Goal: Task Accomplishment & Management: Use online tool/utility

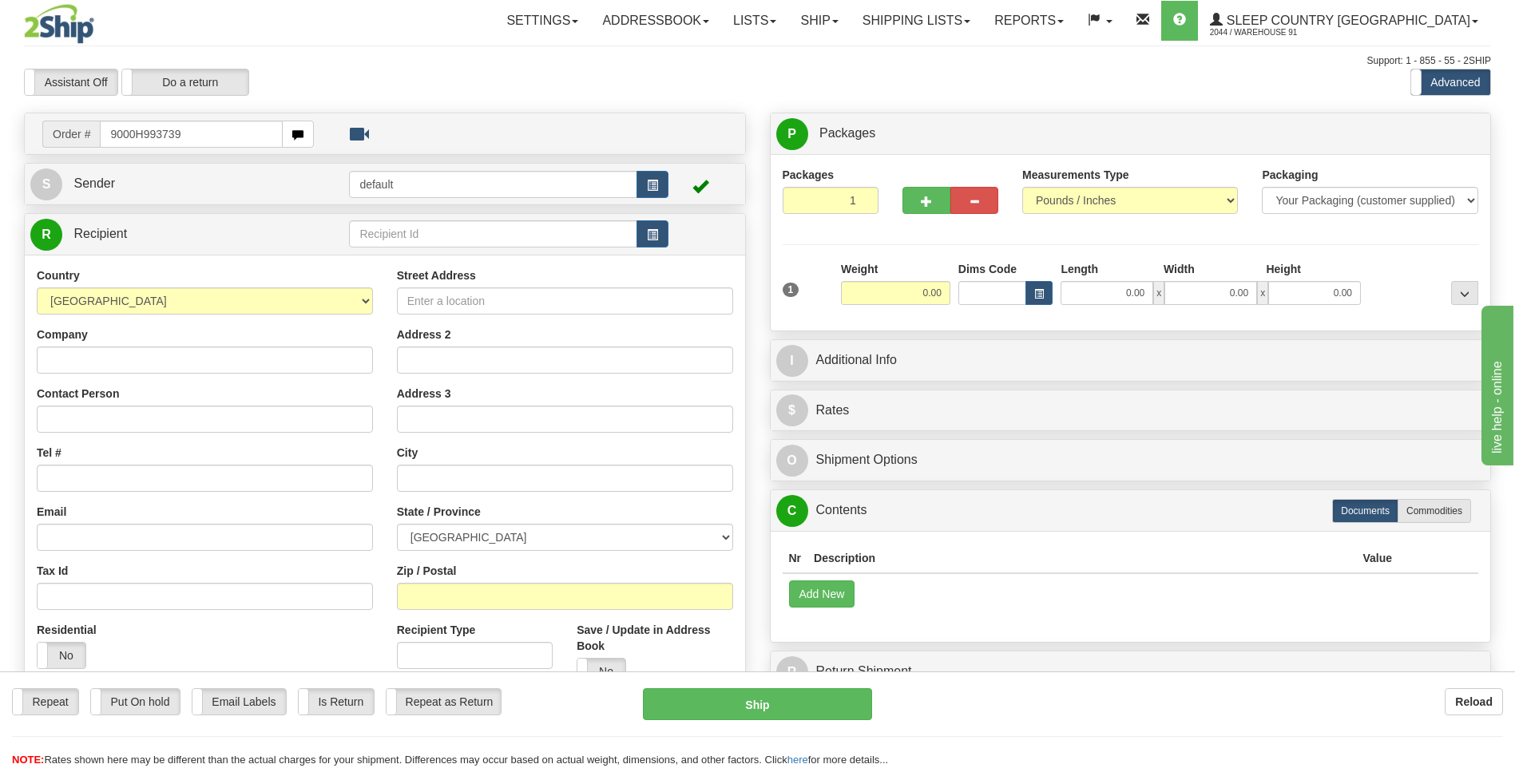
type input "9000H993739"
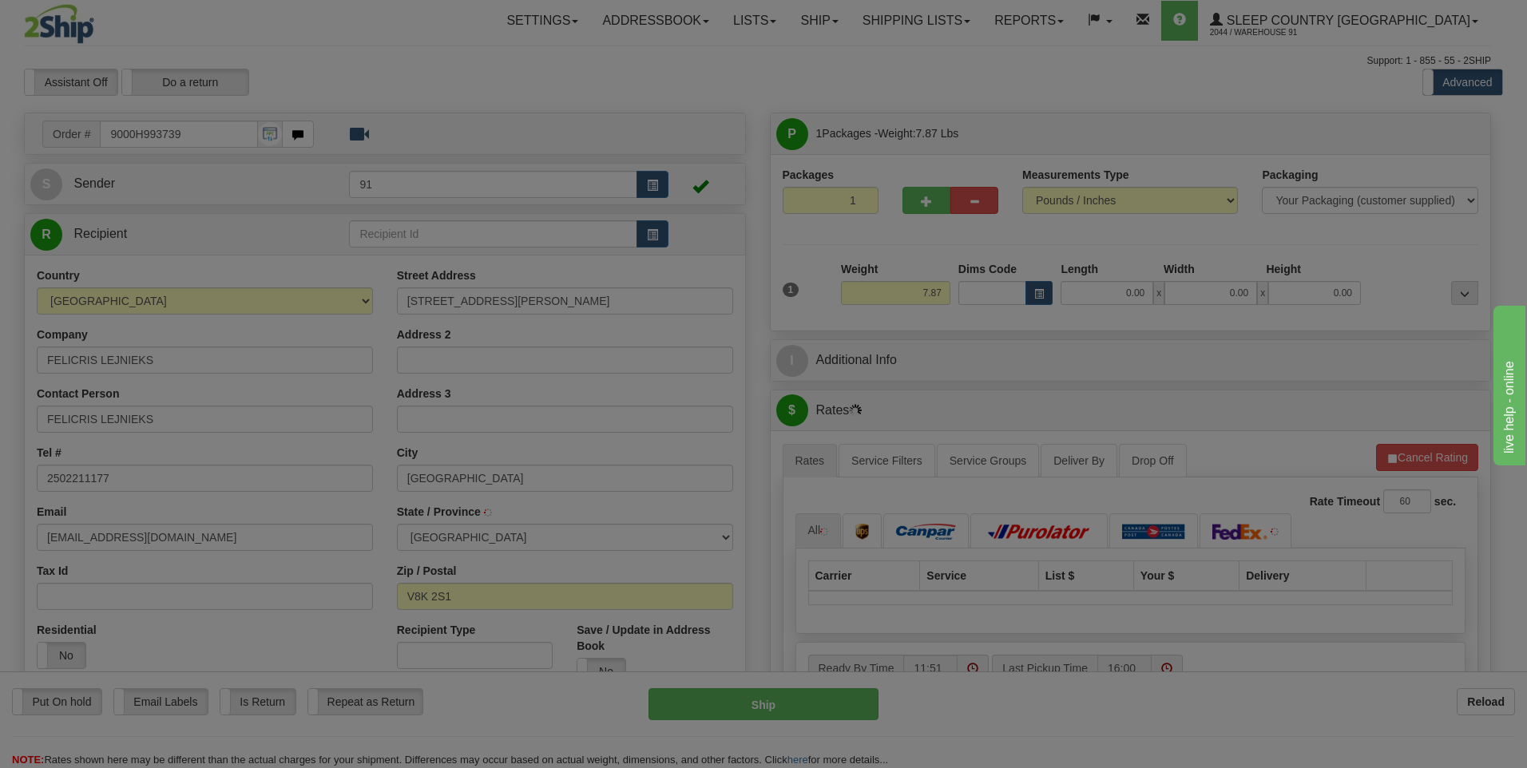
type input "SALT SPRING ISLAND"
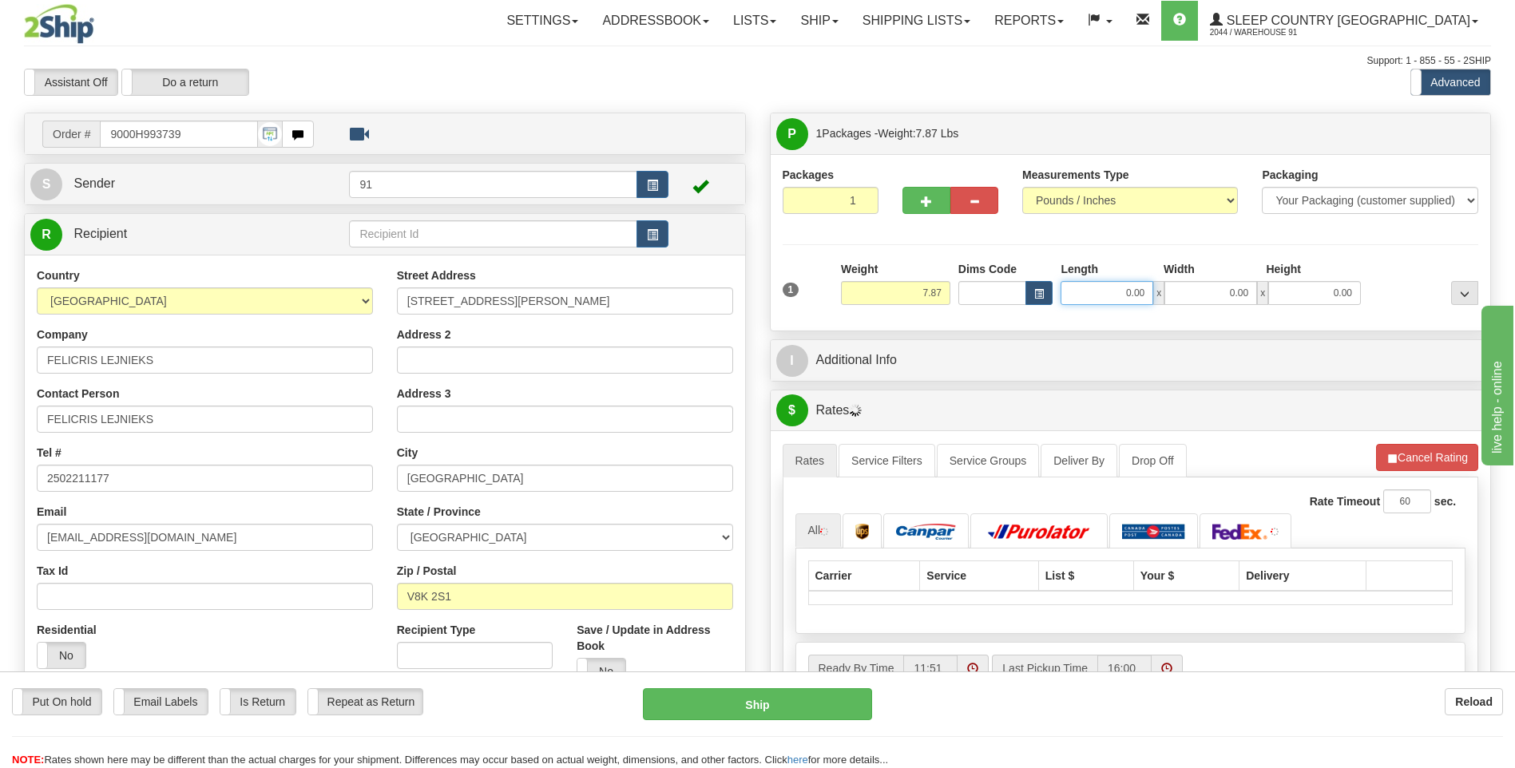
click at [1088, 302] on input "0.00" at bounding box center [1107, 293] width 93 height 24
type input "11.00"
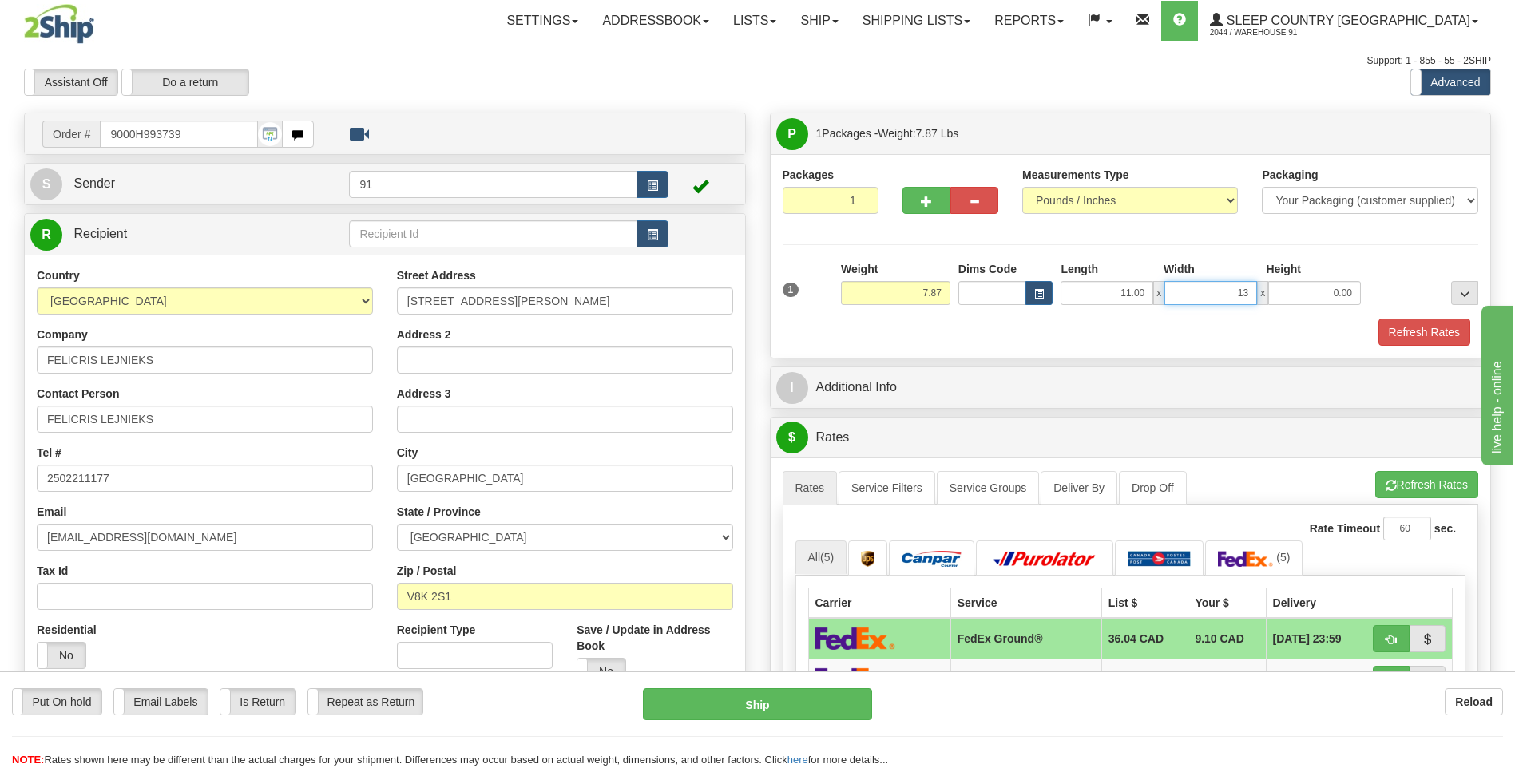
type input "13.00"
type input "5.00"
click at [1445, 343] on button "Refresh Rates" at bounding box center [1424, 332] width 92 height 27
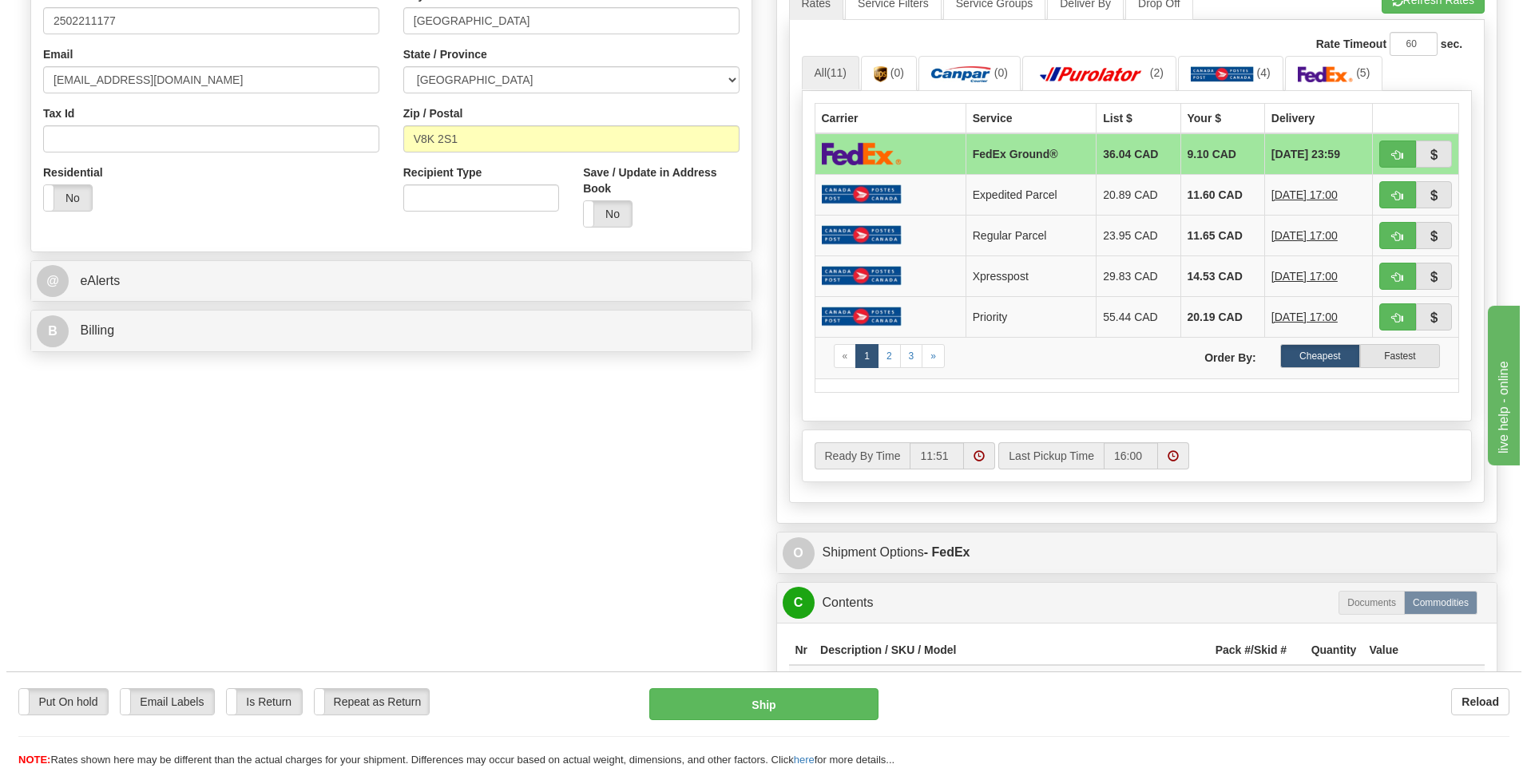
scroll to position [559, 0]
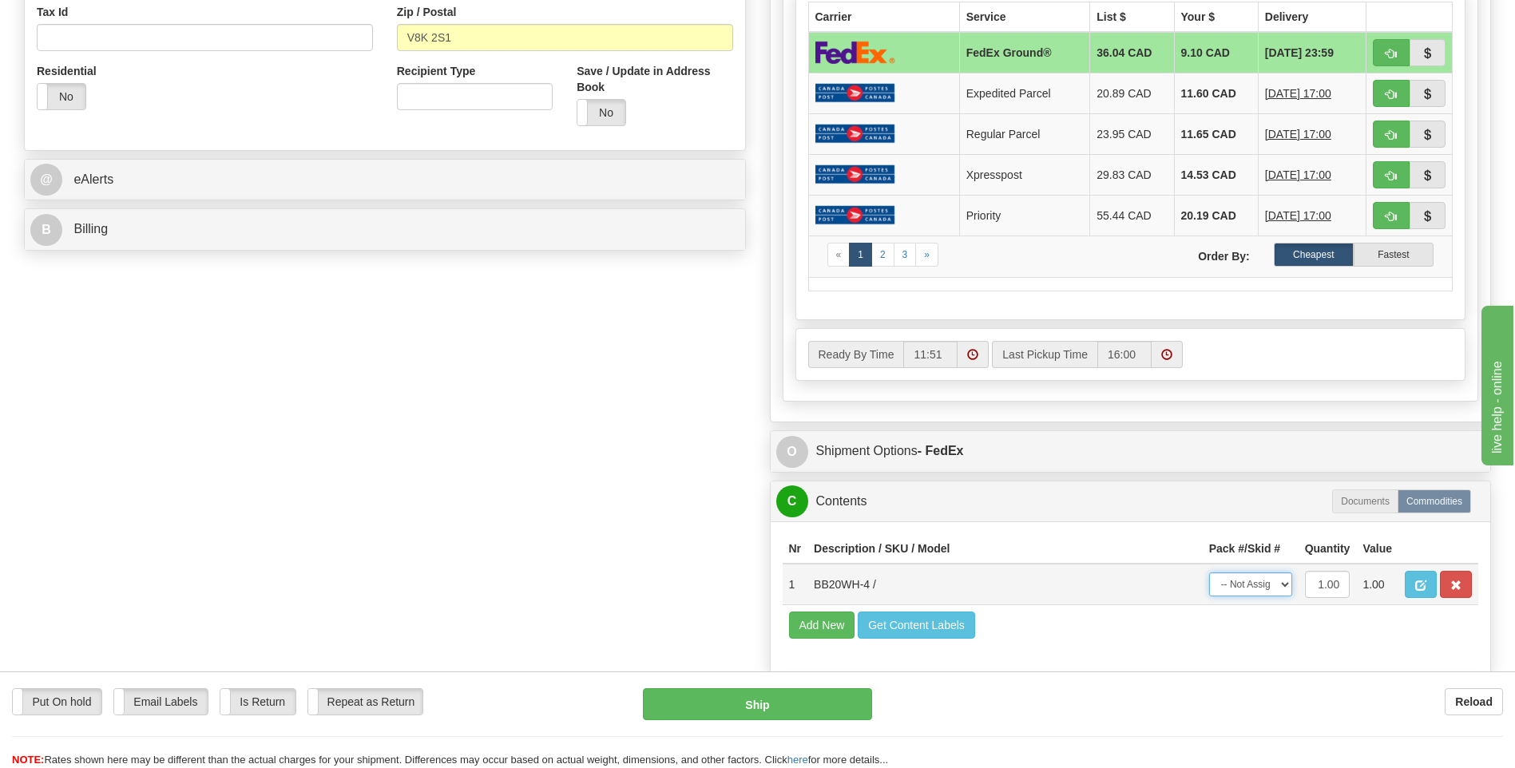
drag, startPoint x: 1261, startPoint y: 585, endPoint x: 1264, endPoint y: 595, distance: 10.9
click at [1261, 585] on select "-- Not Assigned -- Package 1" at bounding box center [1250, 585] width 83 height 24
select select "0"
click at [1209, 573] on select "-- Not Assigned -- Package 1" at bounding box center [1250, 585] width 83 height 24
click at [766, 698] on button "Ship" at bounding box center [757, 704] width 228 height 32
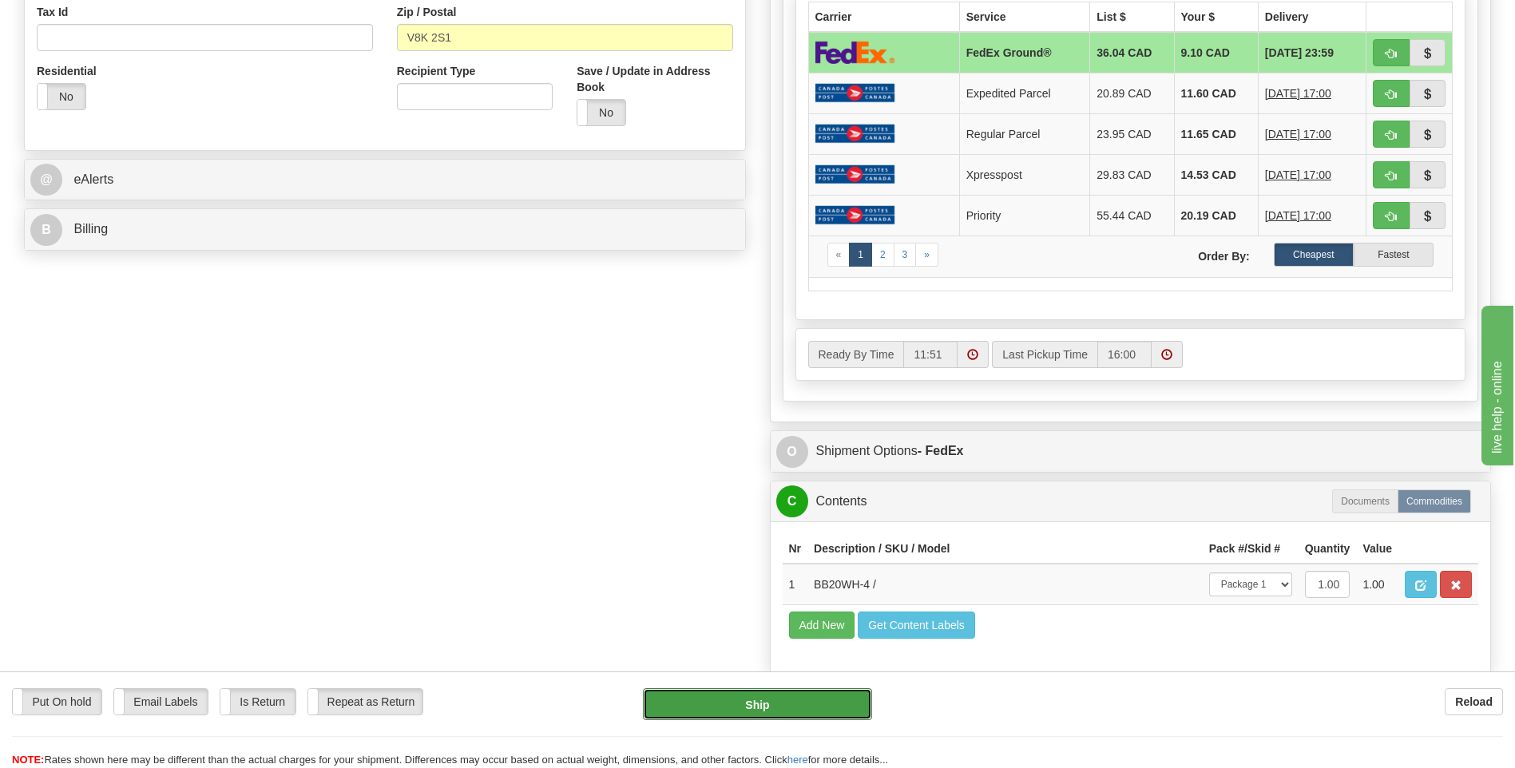
type input "92"
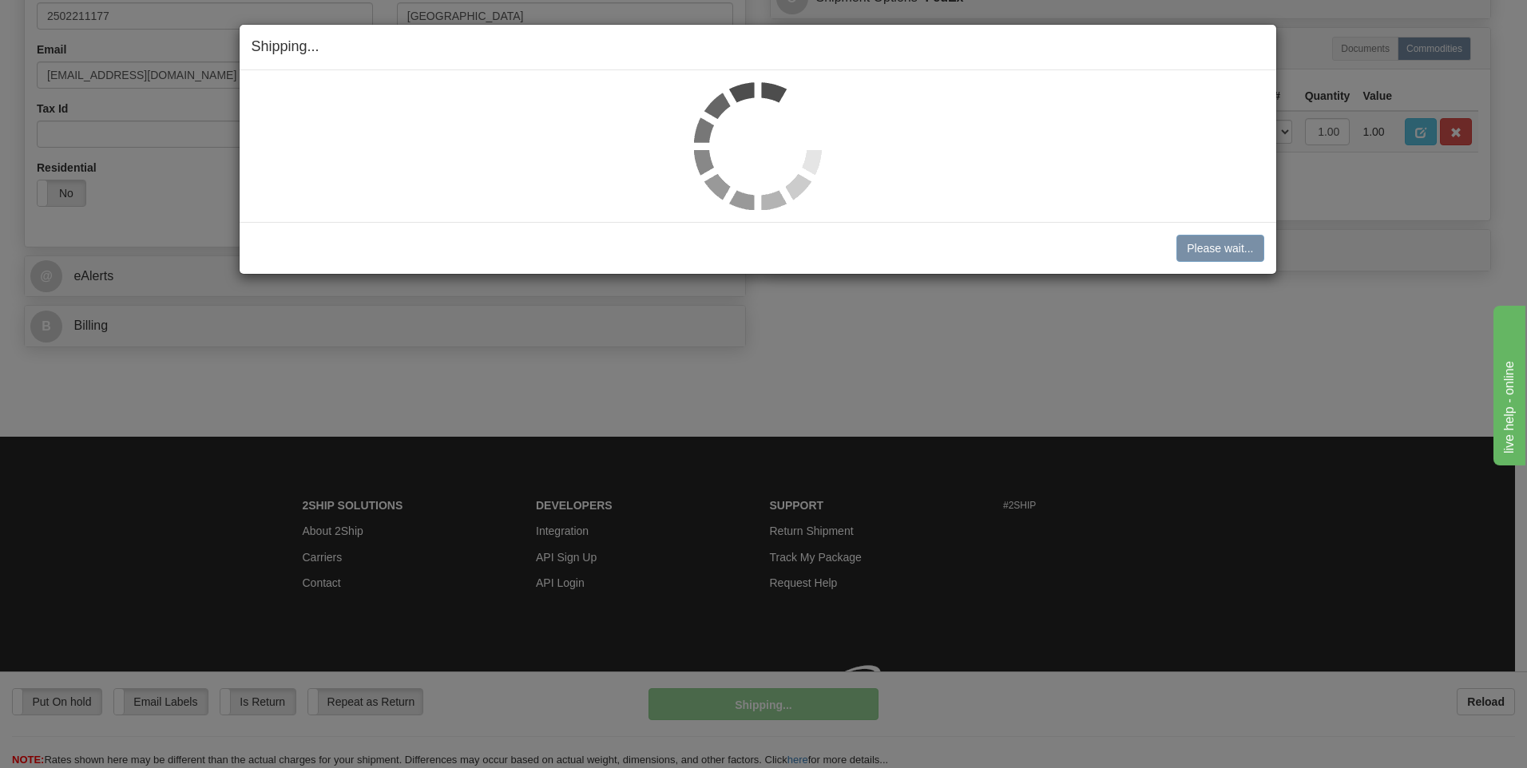
scroll to position [486, 0]
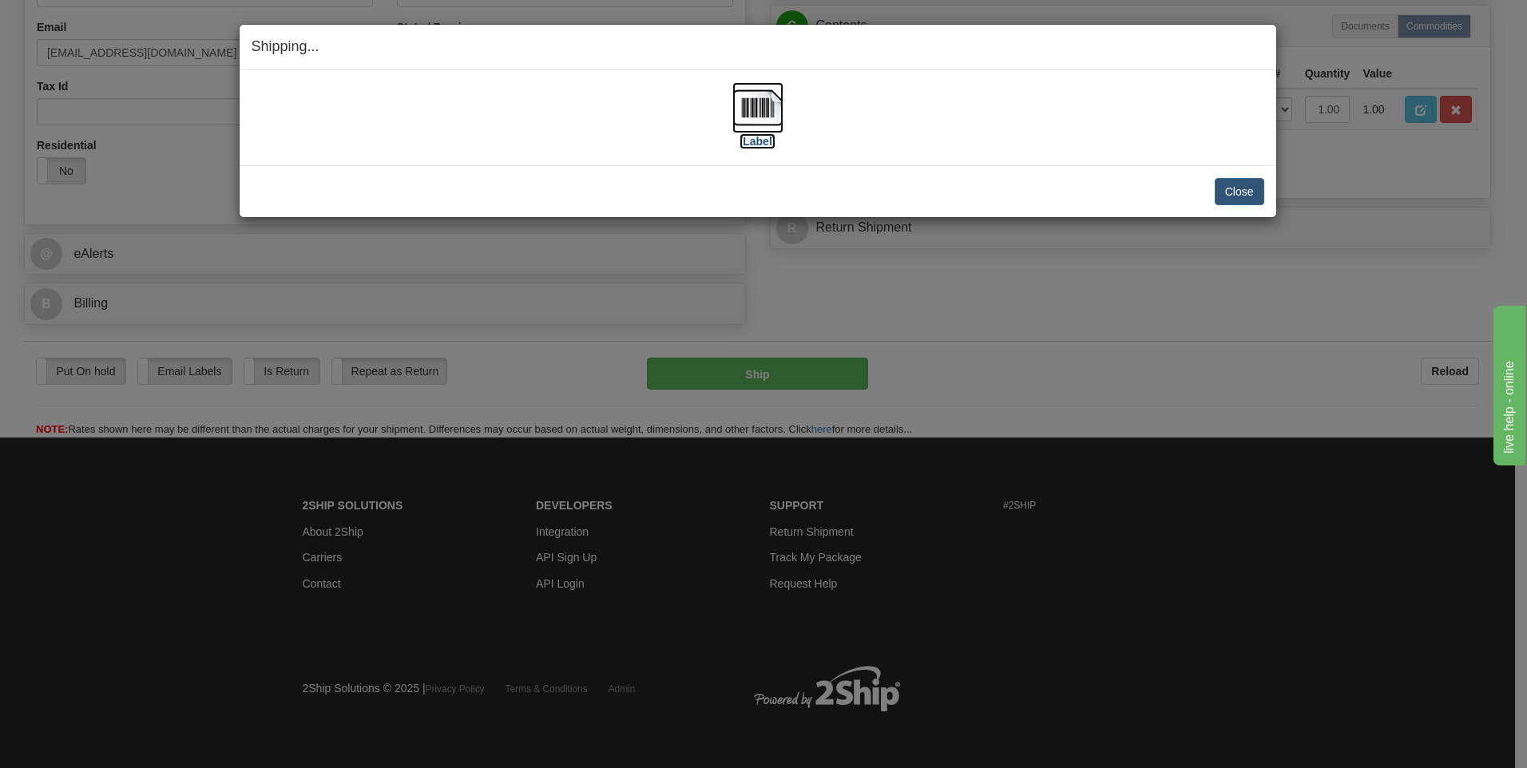
click at [764, 91] on img at bounding box center [757, 107] width 51 height 51
click at [1235, 188] on button "Close" at bounding box center [1240, 191] width 50 height 27
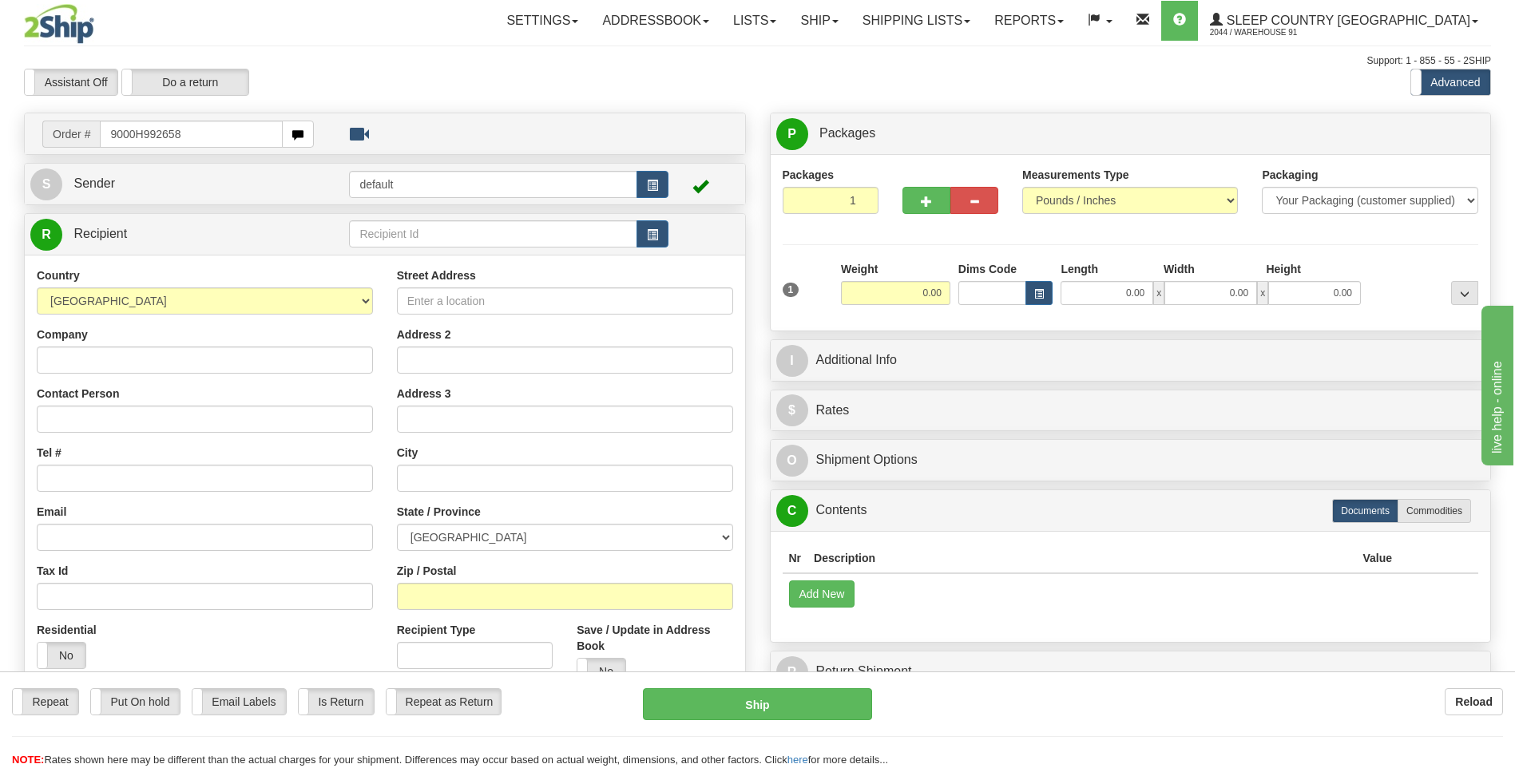
type input "9000H992658"
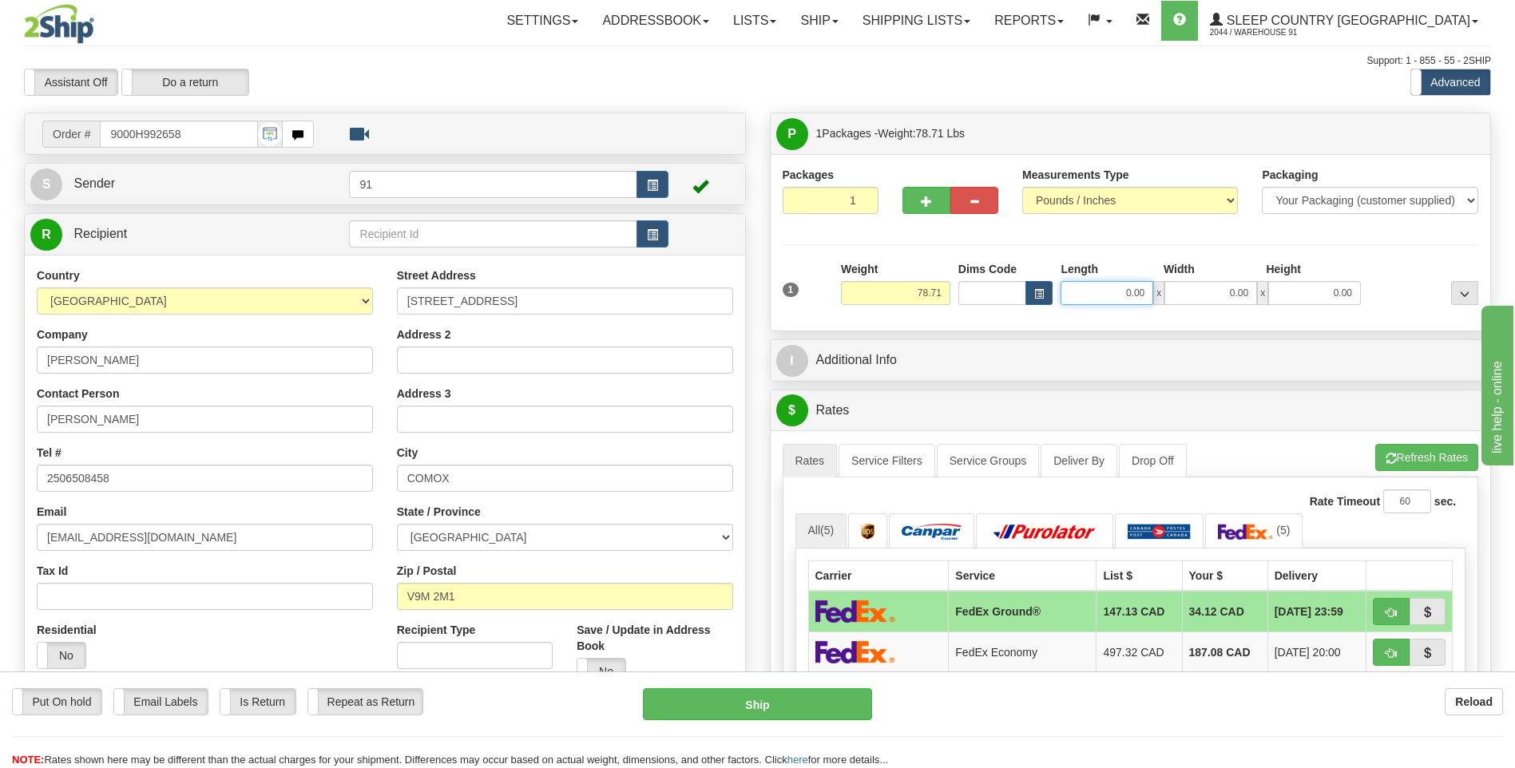
click at [1103, 300] on input "0.00" at bounding box center [1107, 293] width 93 height 24
type input "17.00"
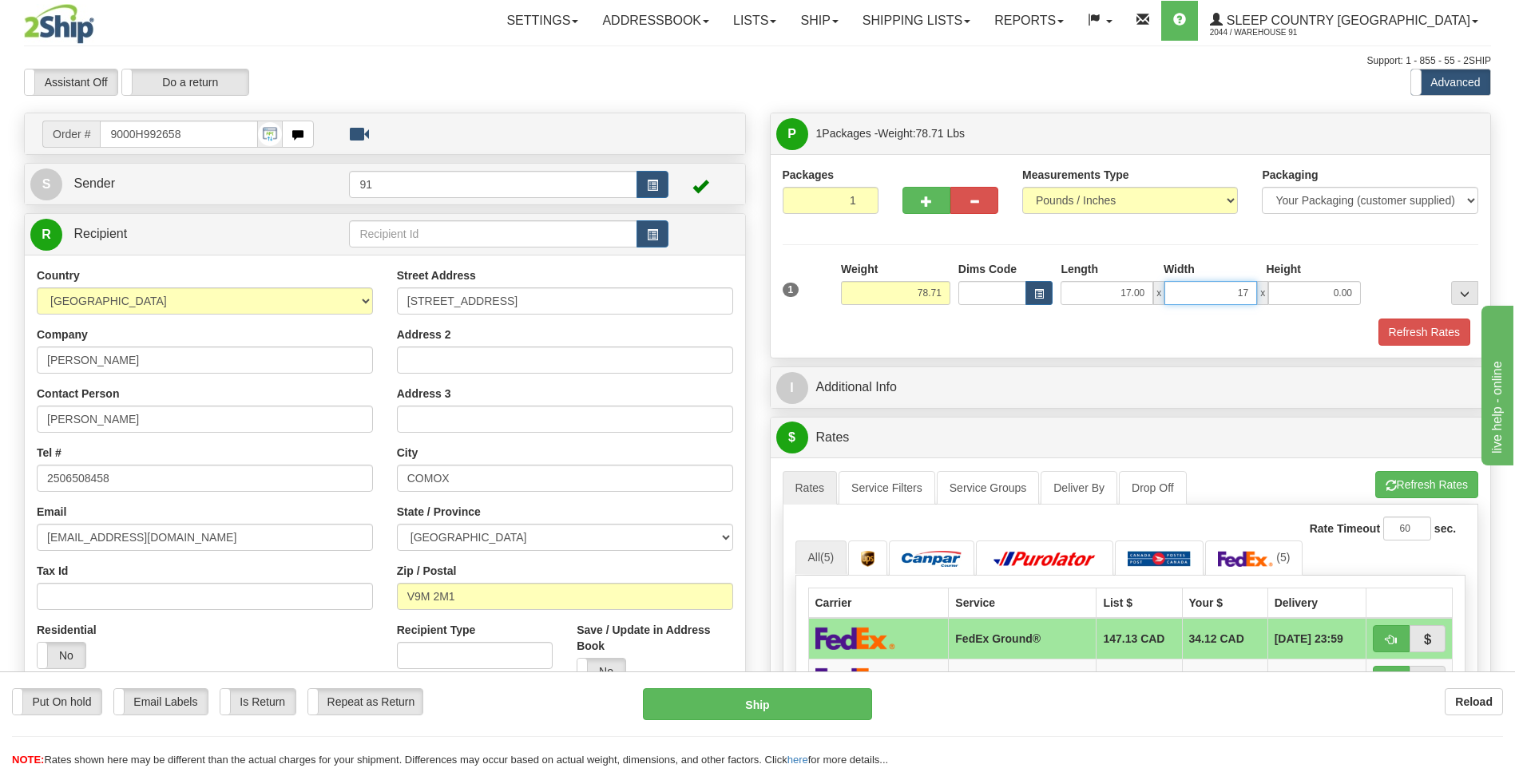
type input "17.00"
type input "41.00"
click at [1404, 322] on button "Refresh Rates" at bounding box center [1424, 332] width 92 height 27
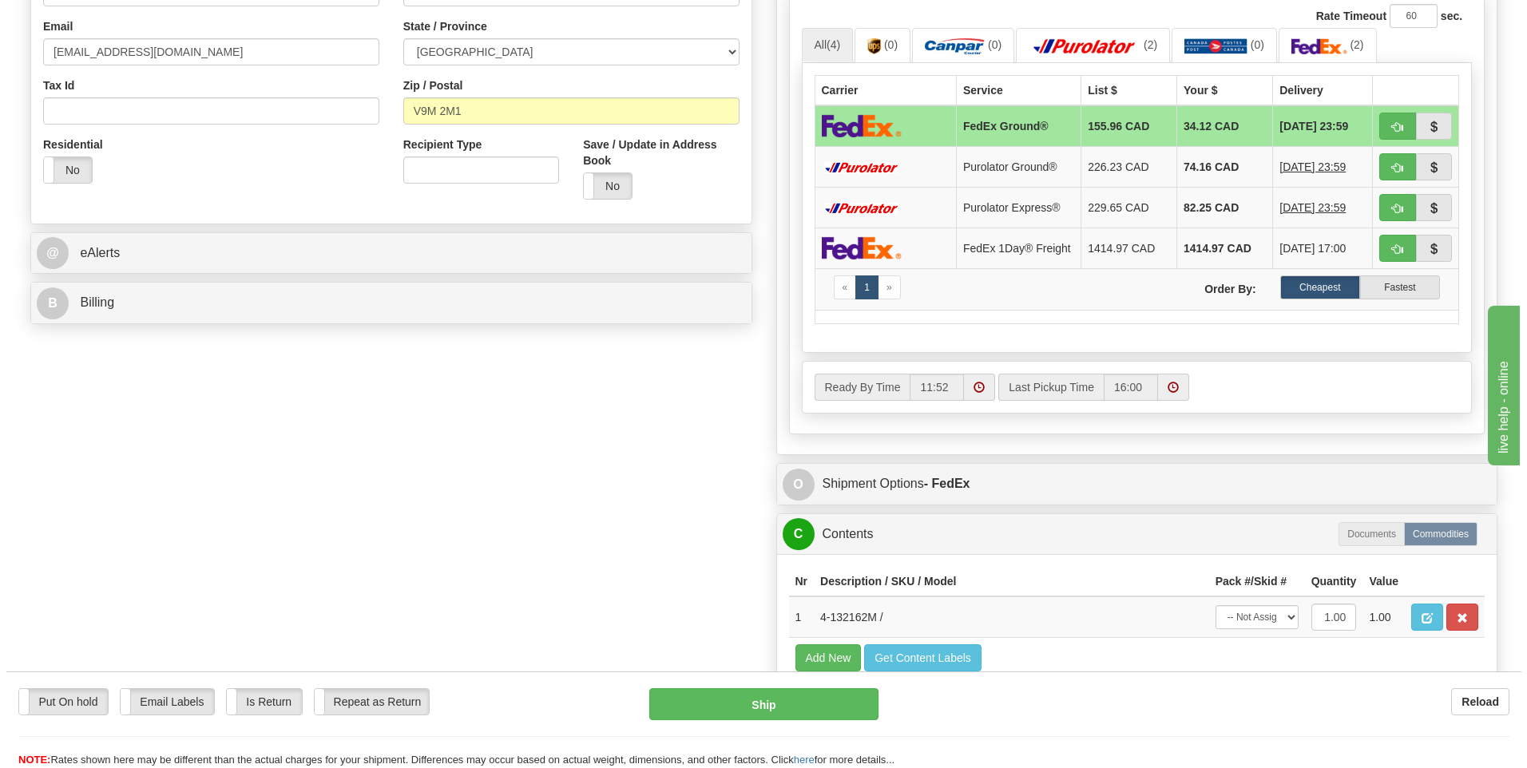
scroll to position [639, 0]
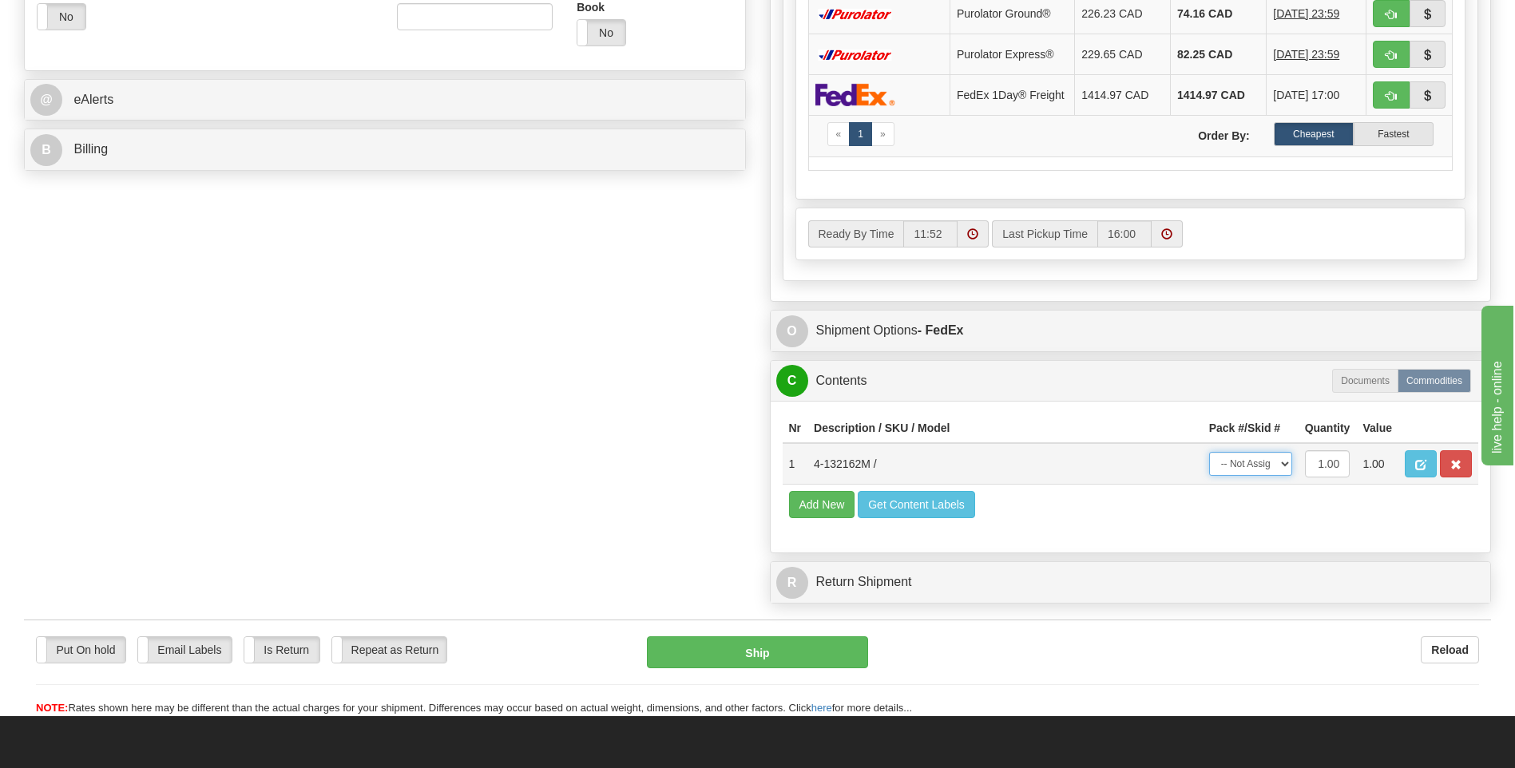
drag, startPoint x: 1274, startPoint y: 469, endPoint x: 1268, endPoint y: 478, distance: 10.4
click at [1274, 469] on select "-- Not Assigned -- Package 1" at bounding box center [1250, 464] width 83 height 24
select select "0"
click at [1209, 457] on select "-- Not Assigned -- Package 1" at bounding box center [1250, 464] width 83 height 24
click at [768, 652] on button "Ship" at bounding box center [757, 652] width 220 height 32
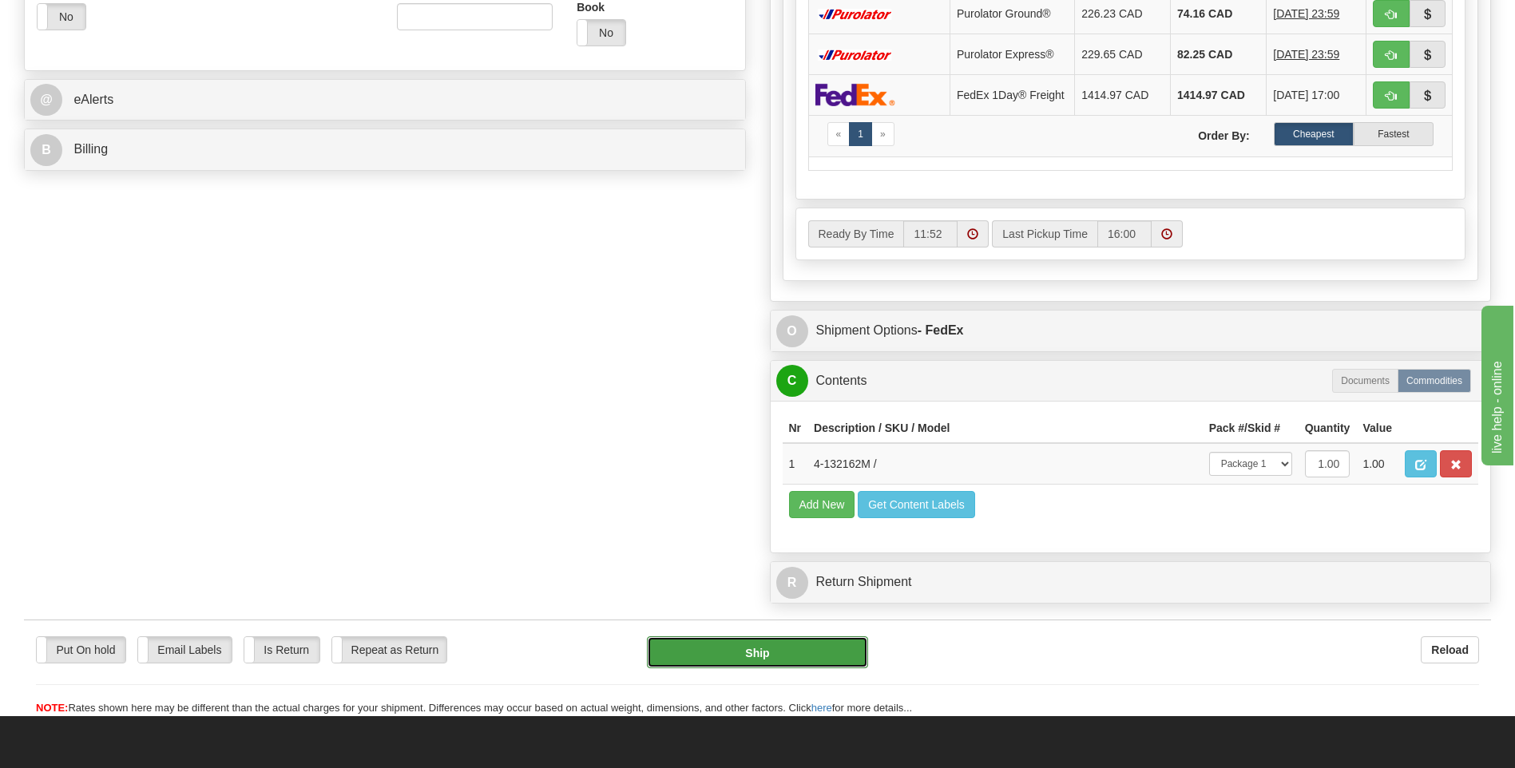
type input "92"
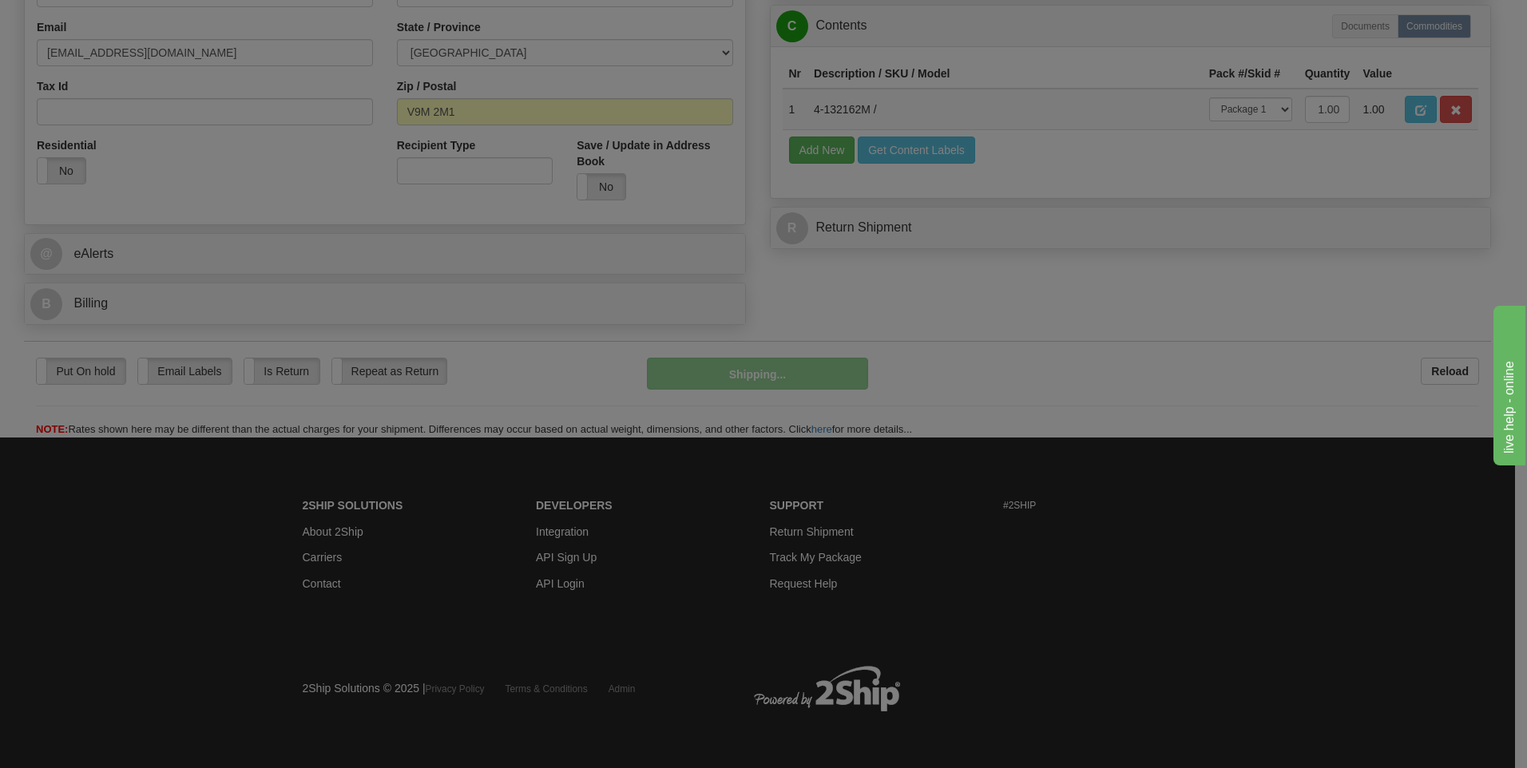
scroll to position [486, 0]
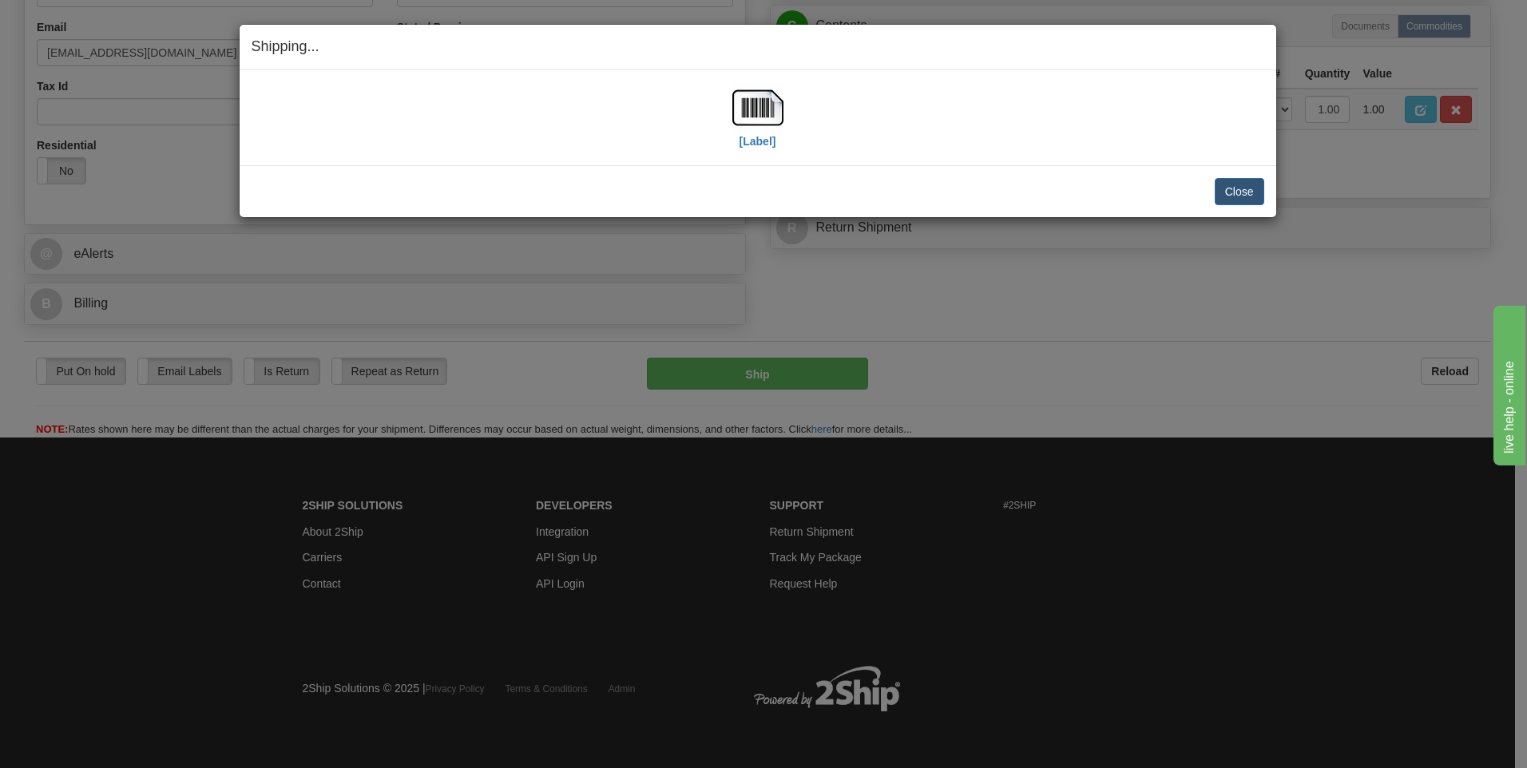
click at [755, 149] on div "[Label]" at bounding box center [757, 117] width 51 height 71
click at [758, 139] on label "[Label]" at bounding box center [757, 141] width 37 height 16
click at [1257, 199] on button "Close" at bounding box center [1240, 191] width 50 height 27
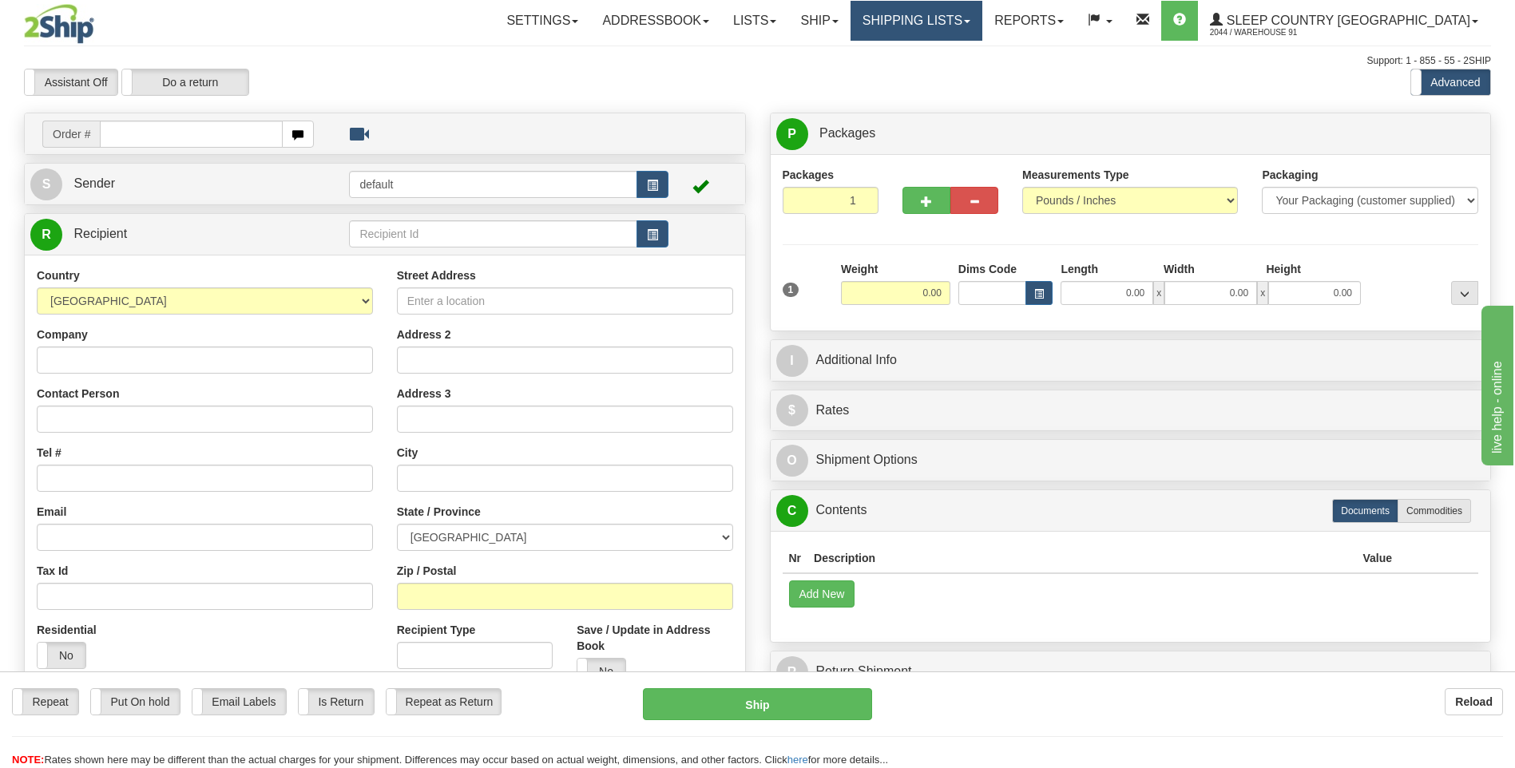
click at [977, 18] on link "Shipping lists" at bounding box center [916, 21] width 132 height 40
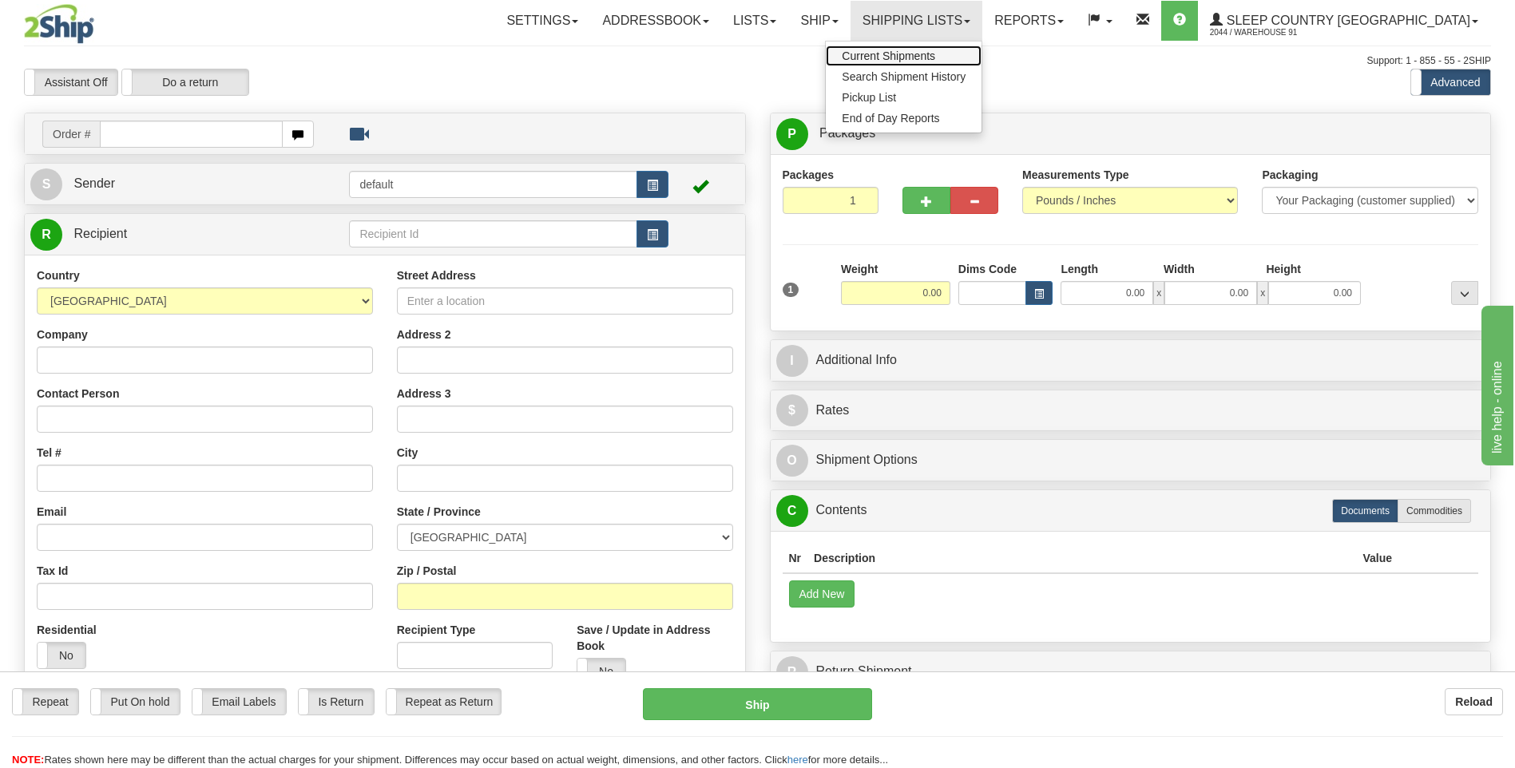
click at [935, 59] on span "Current Shipments" at bounding box center [888, 56] width 93 height 13
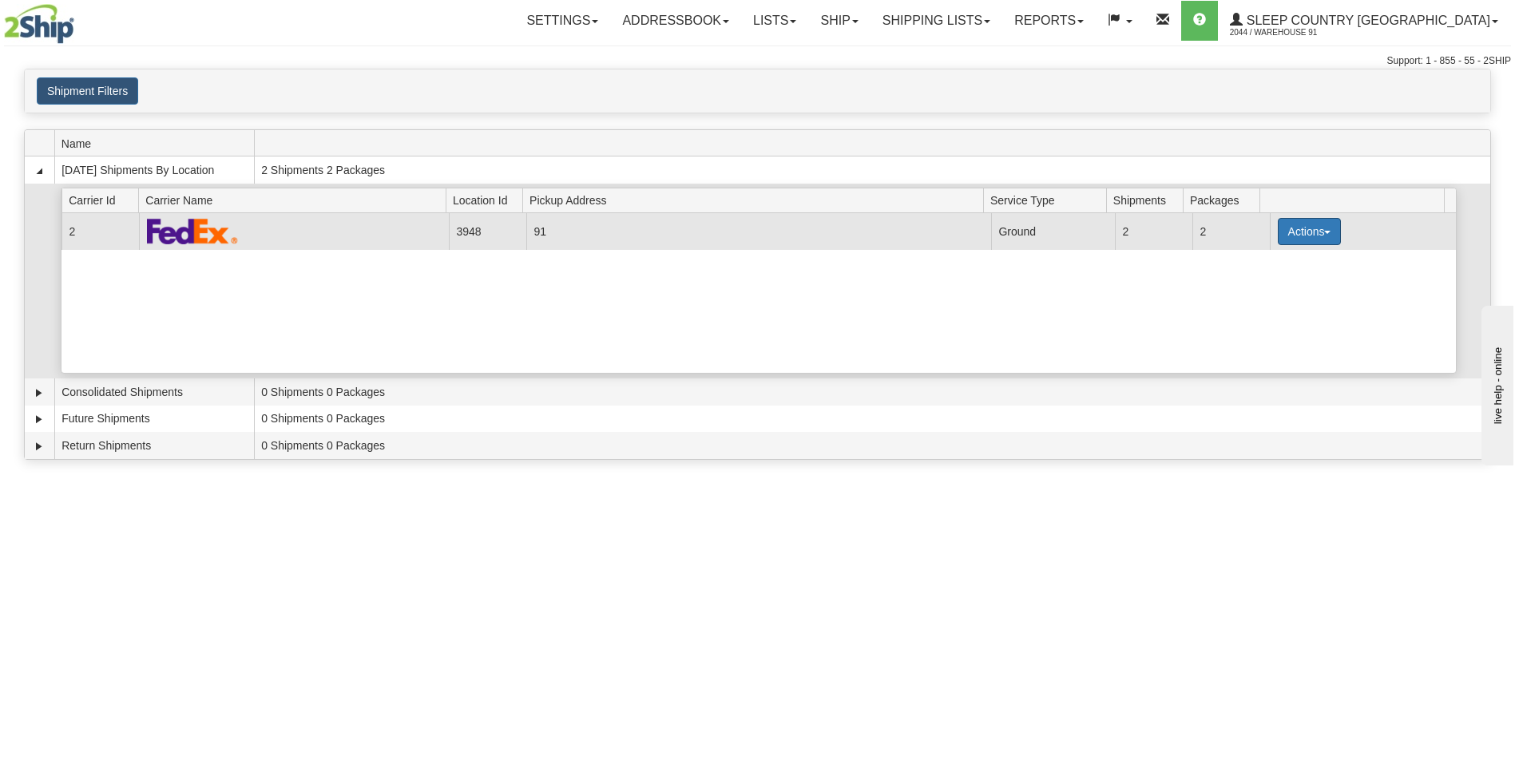
click at [1330, 235] on button "Actions" at bounding box center [1310, 231] width 64 height 27
click at [1279, 282] on link "Close" at bounding box center [1276, 282] width 128 height 21
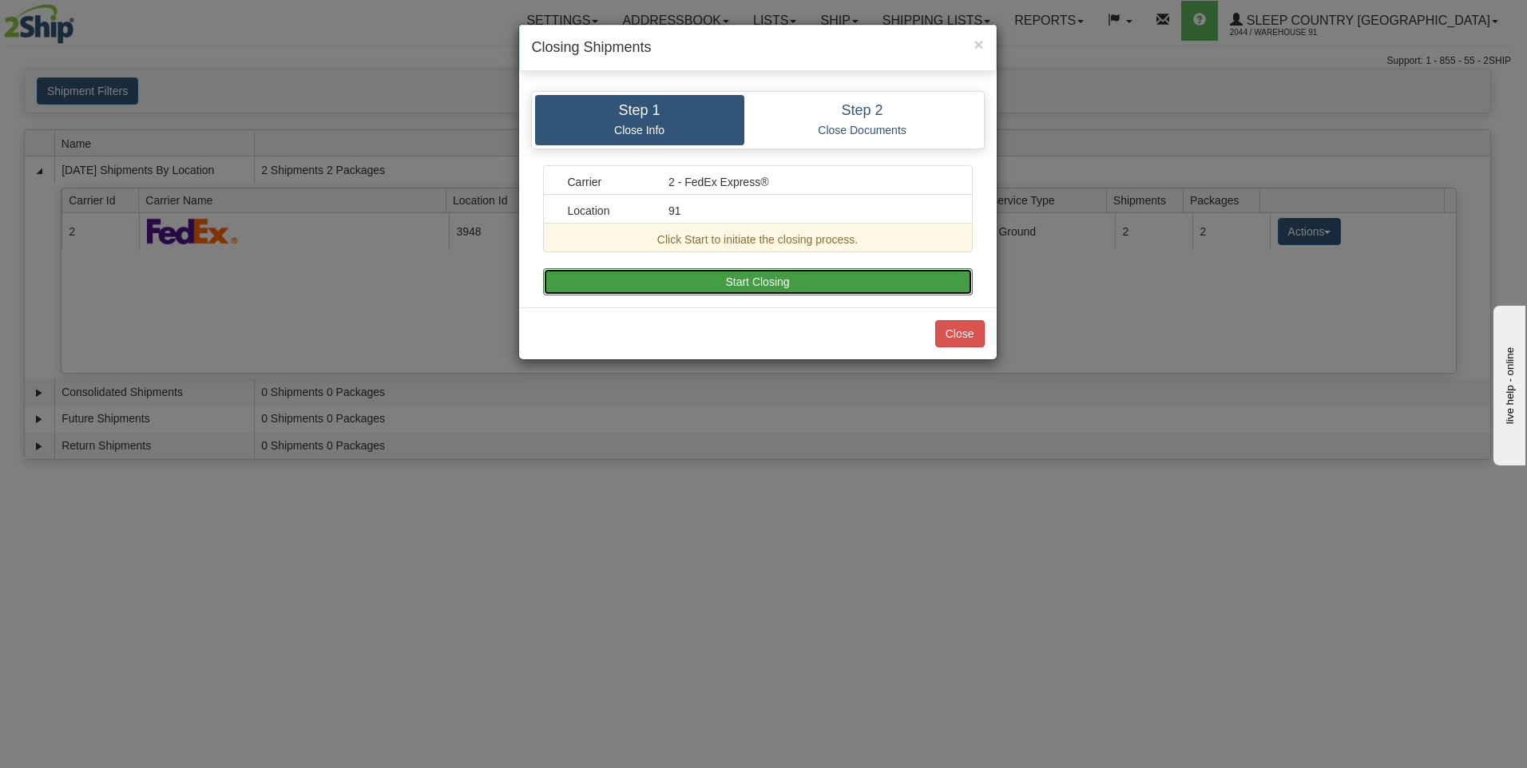
click at [832, 286] on button "Start Closing" at bounding box center [758, 281] width 430 height 27
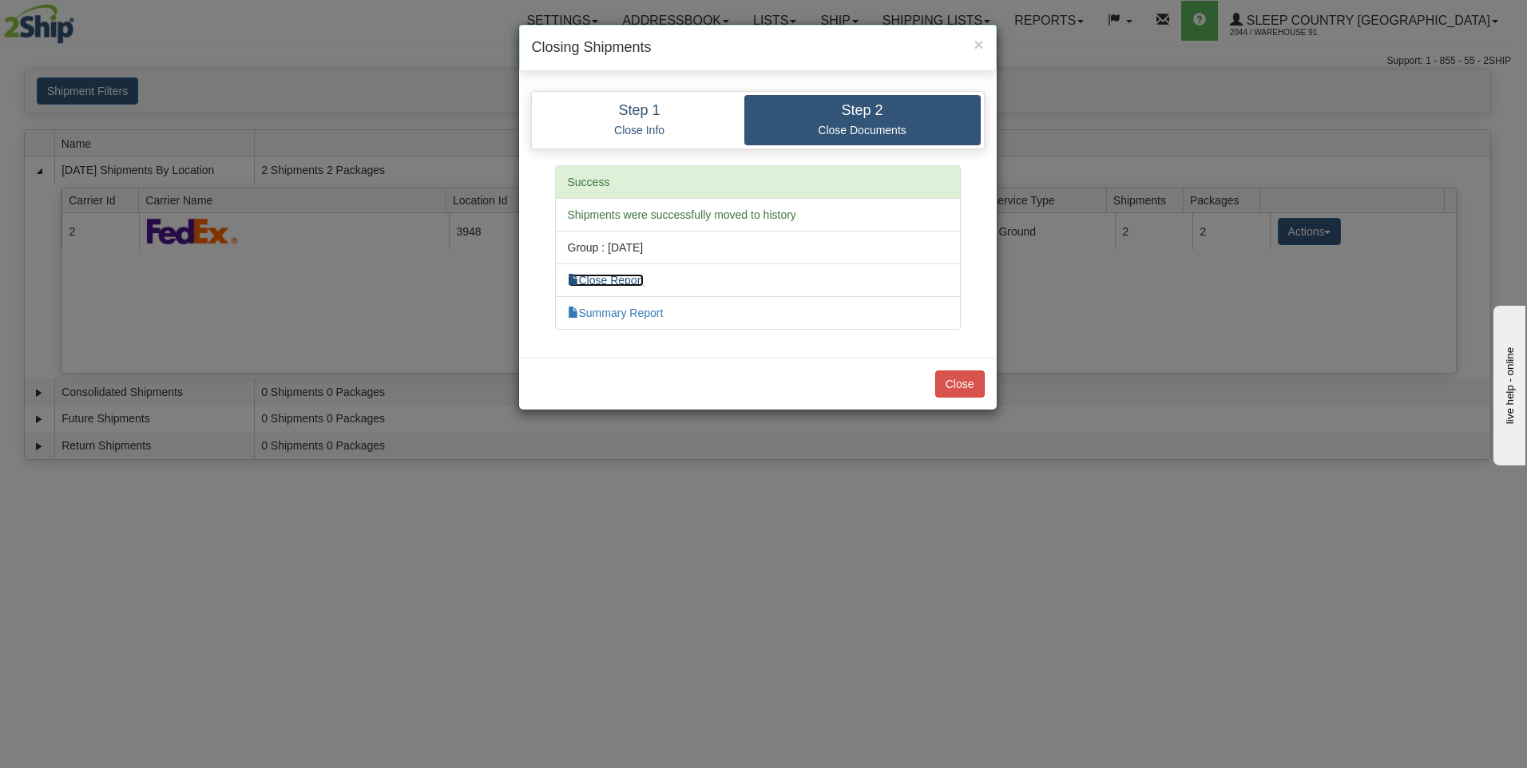
click at [644, 283] on link "Close Report" at bounding box center [606, 280] width 77 height 13
click at [652, 313] on link "Summary Report" at bounding box center [616, 313] width 96 height 13
click at [971, 385] on button "Close" at bounding box center [960, 384] width 50 height 27
